Goal: Task Accomplishment & Management: Manage account settings

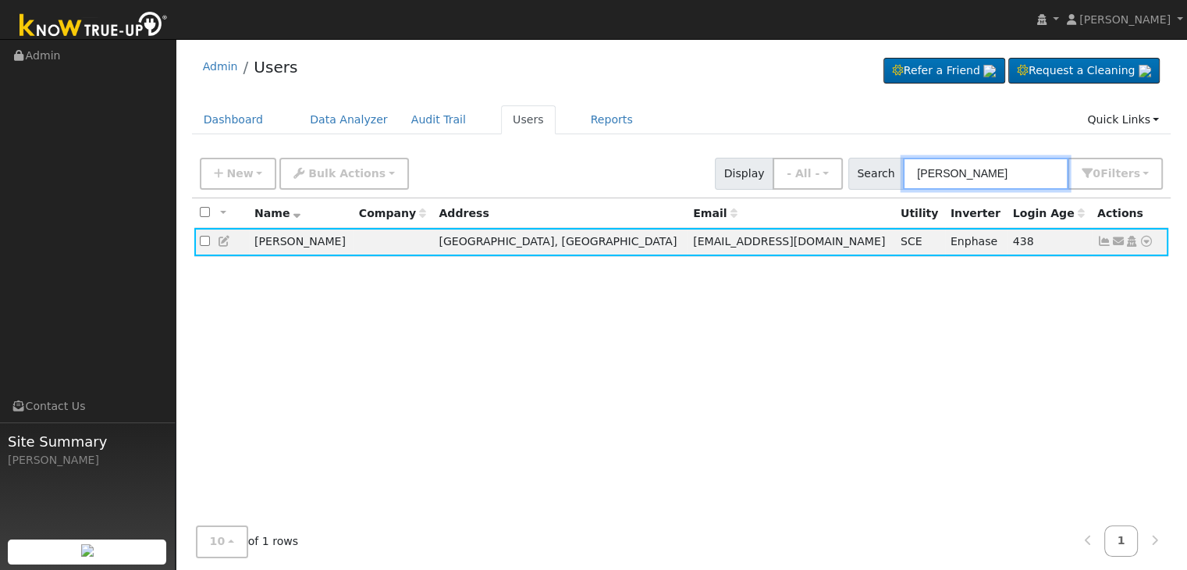
click at [962, 176] on input "[PERSON_NAME]" at bounding box center [985, 174] width 165 height 32
paste input "Paokong "[PERSON_NAME]" [PERSON_NAME]"
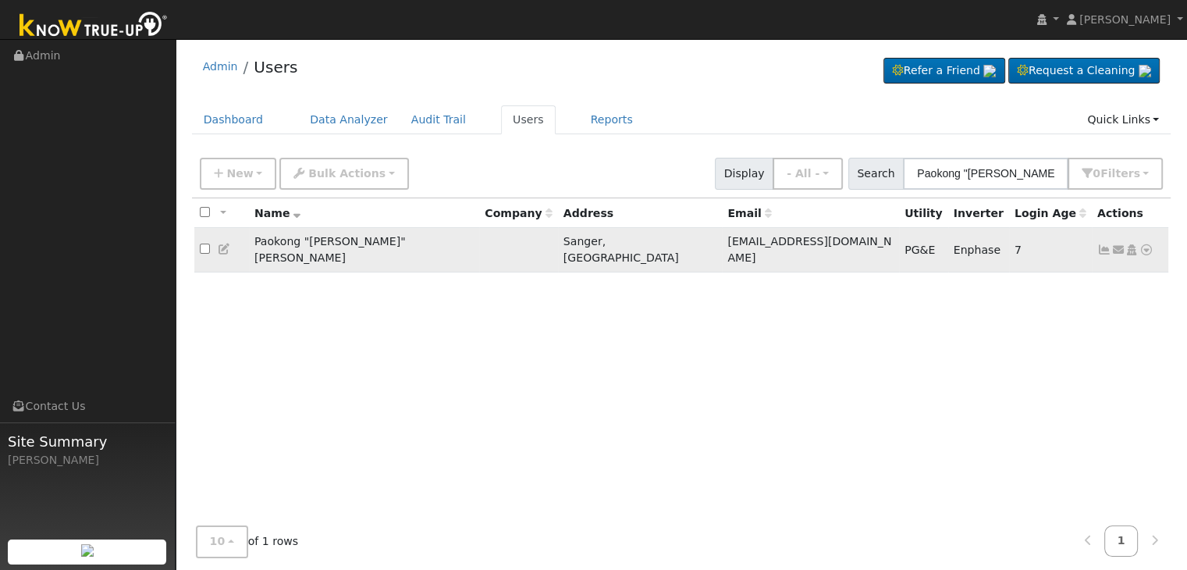
click at [1100, 244] on icon at bounding box center [1104, 249] width 14 height 11
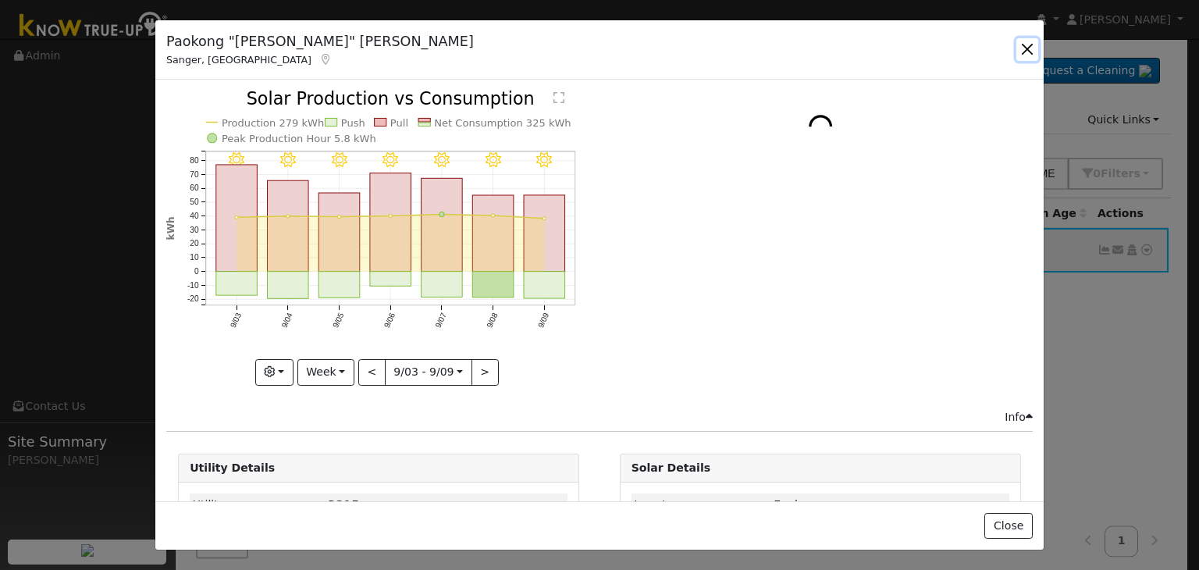
click at [1021, 53] on button "button" at bounding box center [1027, 49] width 22 height 22
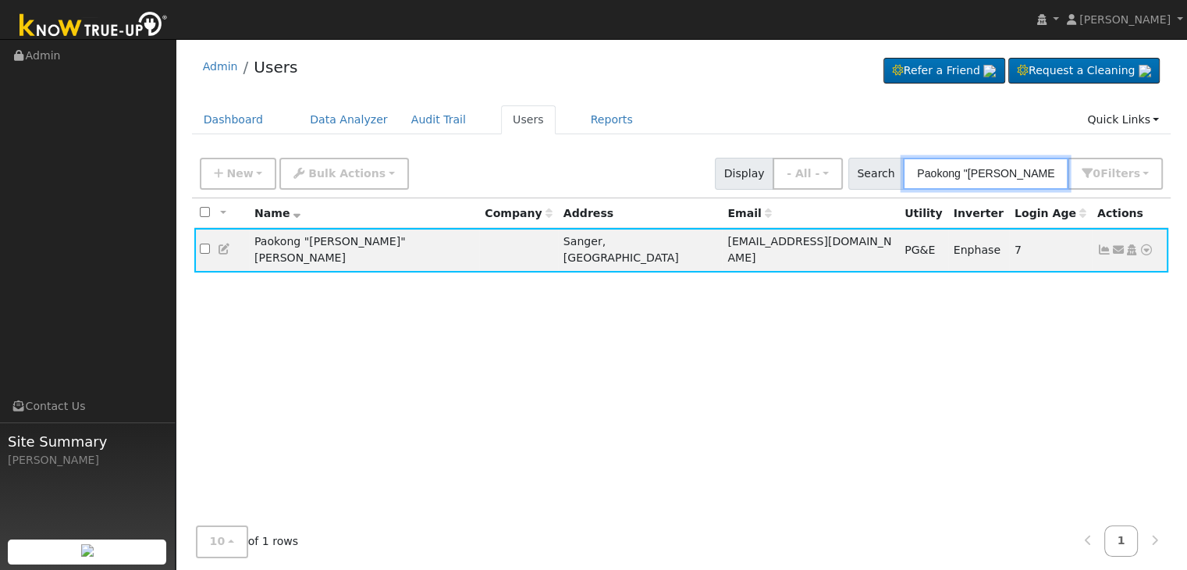
click at [985, 176] on input "Paokong "[PERSON_NAME]" [PERSON_NAME]" at bounding box center [985, 174] width 165 height 32
paste input "[PERSON_NAME]-O'hair"
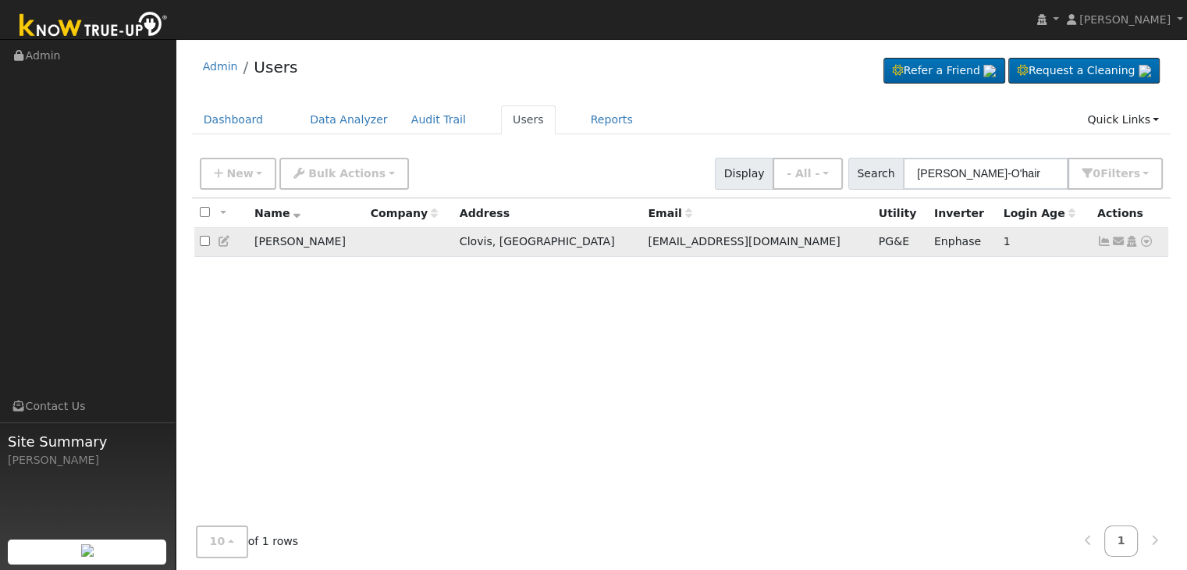
click at [1103, 244] on icon at bounding box center [1104, 241] width 14 height 11
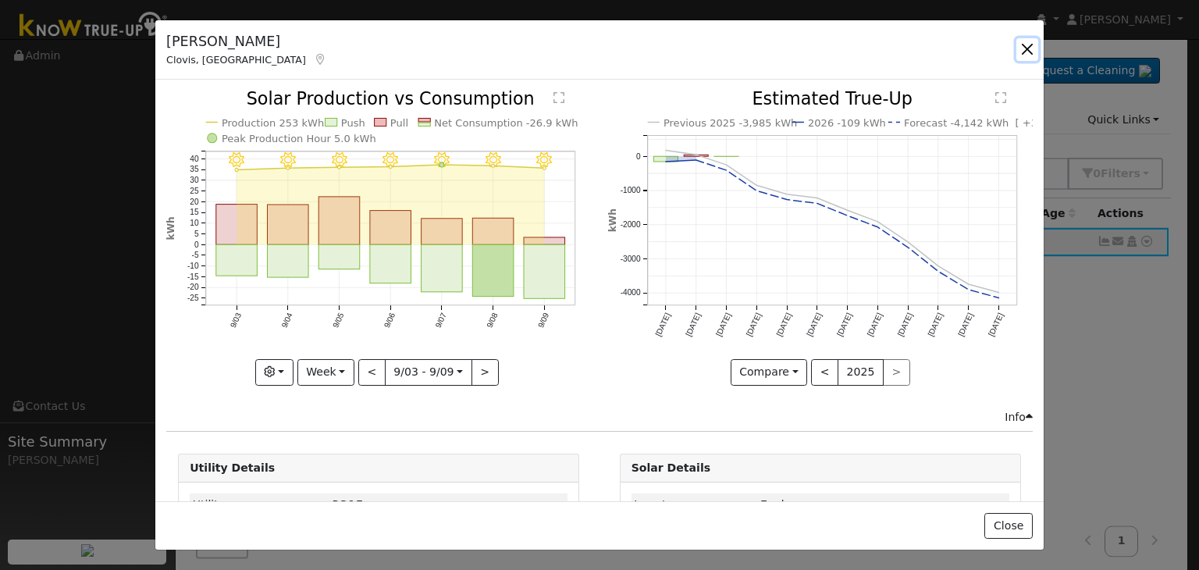
click at [1025, 47] on button "button" at bounding box center [1027, 49] width 22 height 22
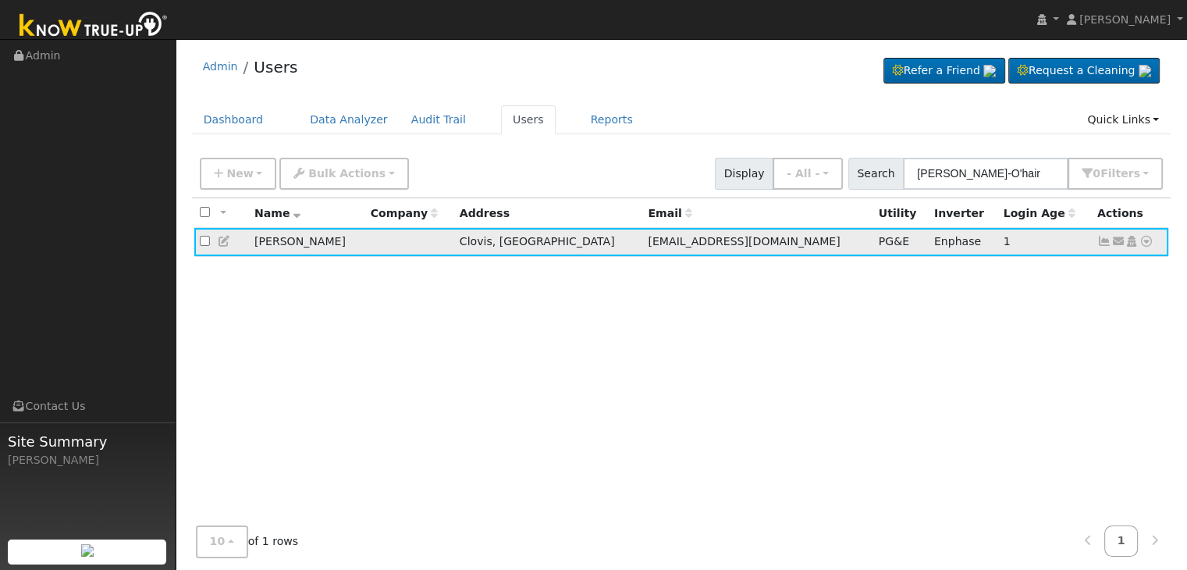
click at [1104, 244] on icon at bounding box center [1104, 241] width 14 height 11
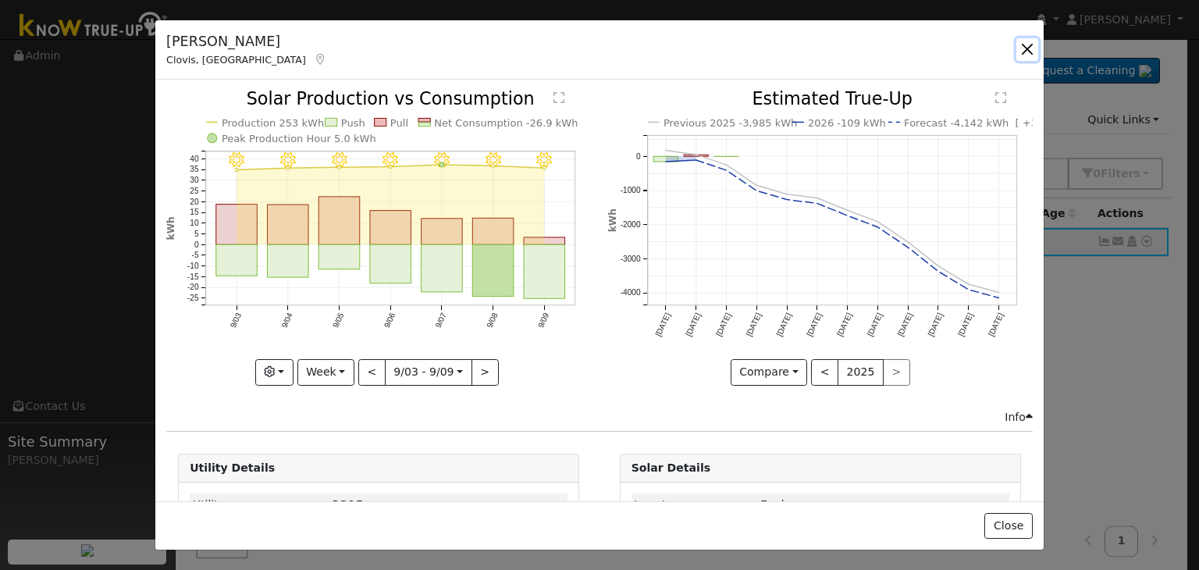
click at [1021, 49] on button "button" at bounding box center [1027, 49] width 22 height 22
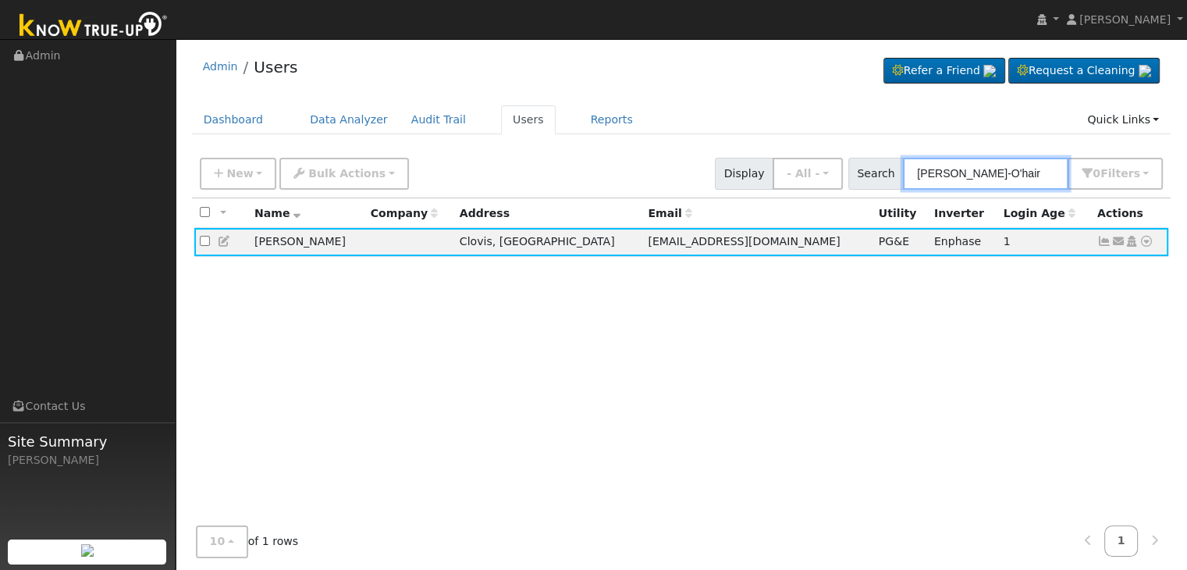
click at [961, 180] on input "[PERSON_NAME]-O'hair" at bounding box center [985, 174] width 165 height 32
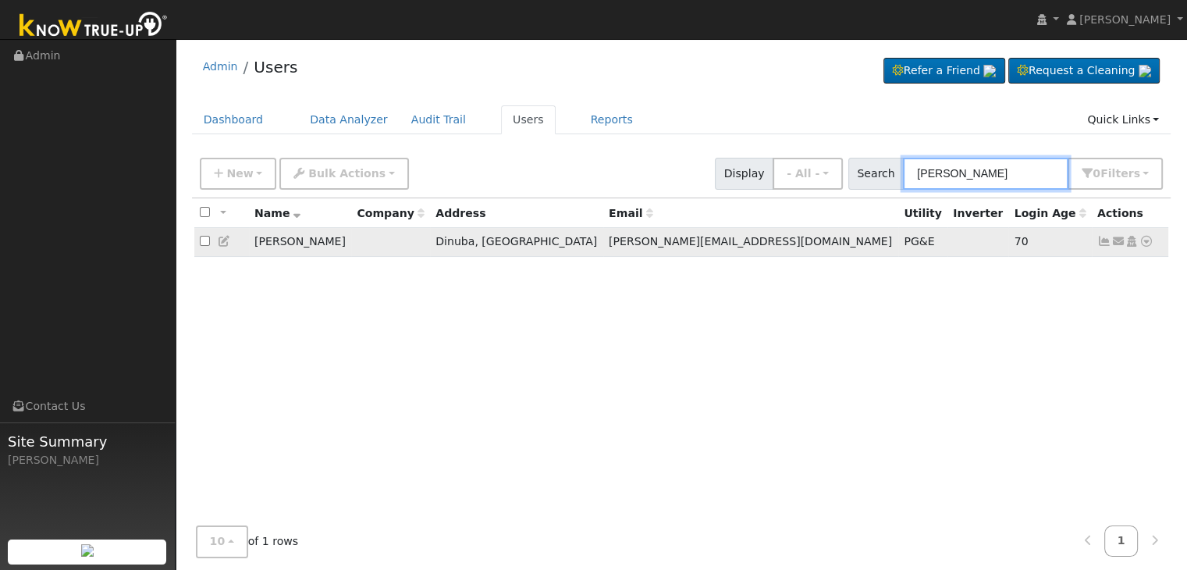
type input "[PERSON_NAME]"
click at [1102, 244] on icon at bounding box center [1104, 241] width 14 height 11
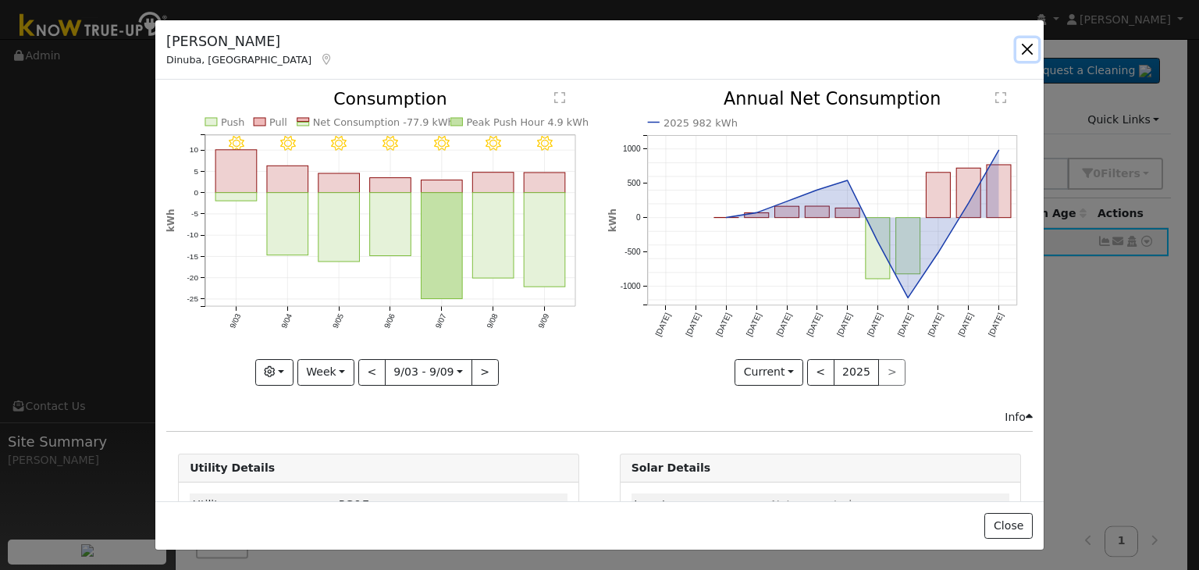
click at [1027, 51] on button "button" at bounding box center [1027, 49] width 22 height 22
